Goal: Download file/media

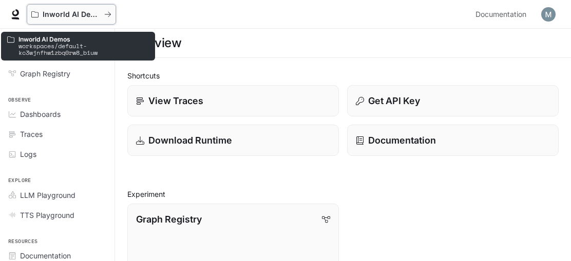
click at [99, 10] on p "Inworld AI Demos" at bounding box center [71, 14] width 57 height 9
click at [79, 13] on p "Inworld AI Demos" at bounding box center [71, 14] width 57 height 9
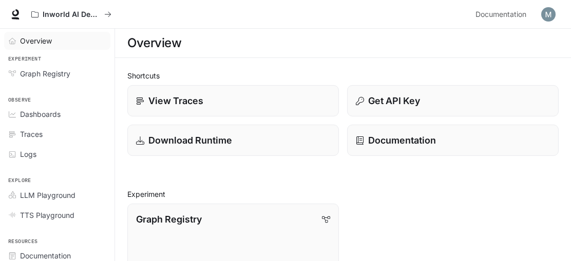
click at [37, 38] on span "Overview" at bounding box center [36, 40] width 32 height 11
click at [547, 20] on img "button" at bounding box center [548, 14] width 14 height 14
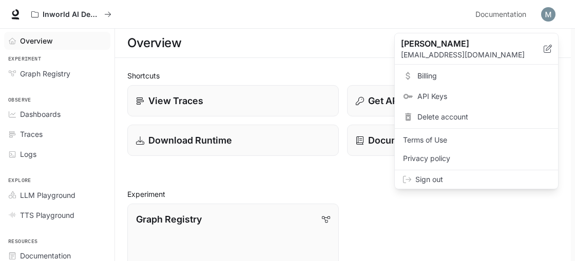
drag, startPoint x: 258, startPoint y: 144, endPoint x: 206, endPoint y: 169, distance: 57.4
click at [258, 144] on div at bounding box center [287, 130] width 575 height 261
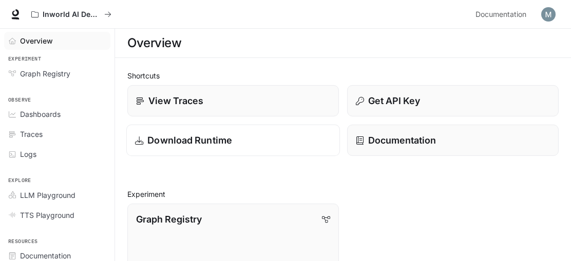
click at [224, 138] on p "Download Runtime" at bounding box center [189, 140] width 85 height 14
